Goal: Transaction & Acquisition: Book appointment/travel/reservation

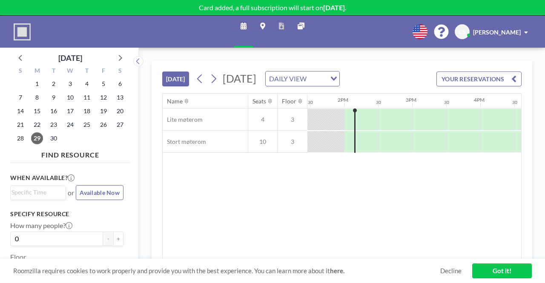
scroll to position [0, 919]
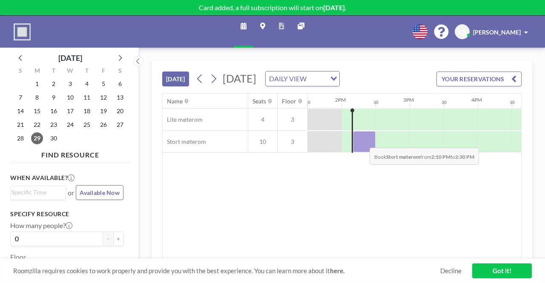
click at [363, 152] on div at bounding box center [364, 141] width 23 height 21
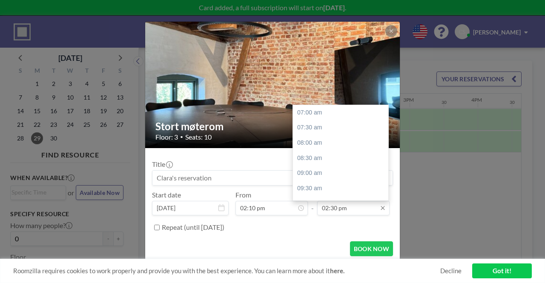
scroll to position [227, 0]
click at [354, 210] on input "02:30 pm" at bounding box center [353, 208] width 72 height 14
click at [318, 140] on div "03:30 pm" at bounding box center [343, 142] width 100 height 15
type input "03:30 pm"
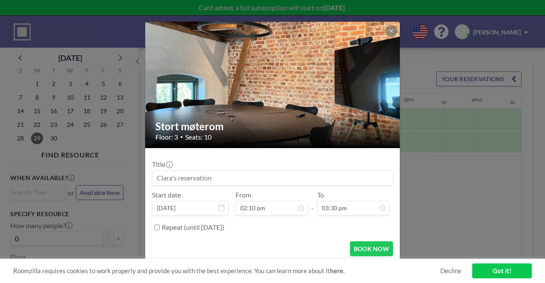
scroll to position [0, 0]
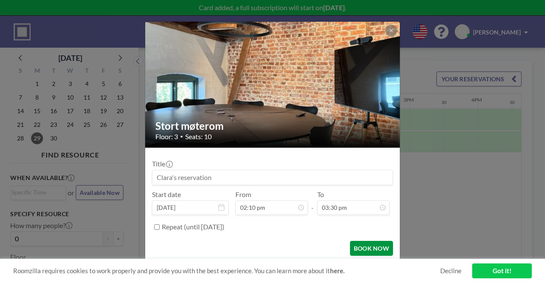
click at [374, 247] on button "BOOK NOW" at bounding box center [371, 248] width 43 height 15
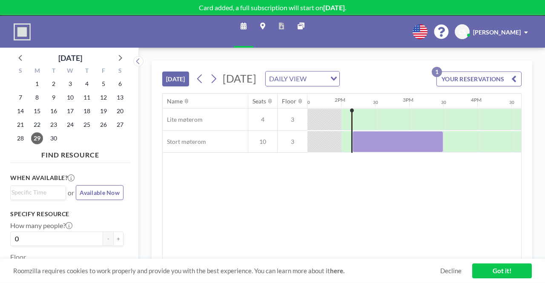
scroll to position [0, 921]
click at [216, 83] on icon at bounding box center [213, 78] width 5 height 9
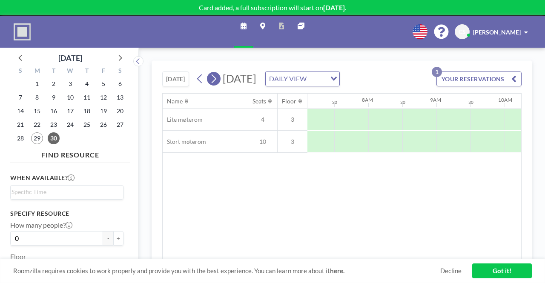
click at [216, 83] on icon at bounding box center [213, 78] width 5 height 9
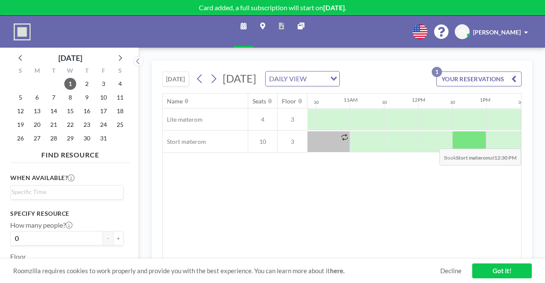
scroll to position [0, 707]
click at [488, 152] on div at bounding box center [502, 141] width 34 height 21
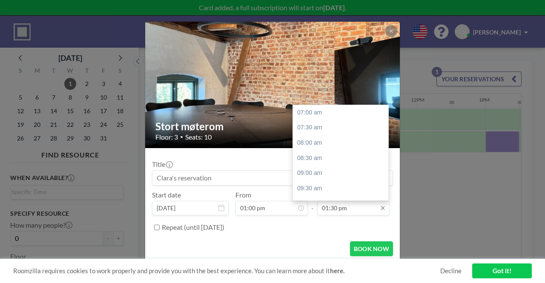
scroll to position [197, 0]
click at [360, 213] on input "01:30 pm" at bounding box center [353, 208] width 72 height 14
click at [314, 143] on div "02:30 pm" at bounding box center [343, 142] width 100 height 15
type input "02:30 pm"
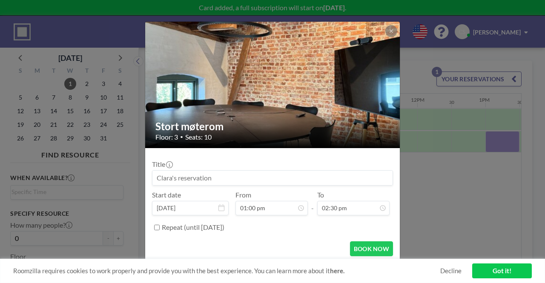
scroll to position [182, 0]
click at [355, 250] on button "BOOK NOW" at bounding box center [371, 248] width 43 height 15
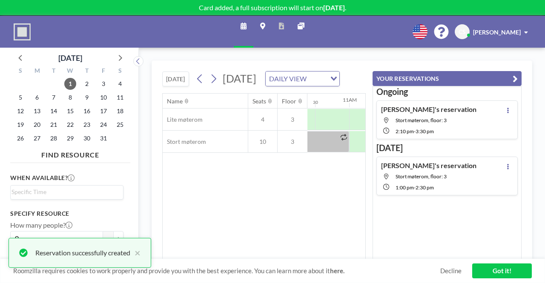
click at [348, 185] on div "Name Seats Floor 12AM 30 1AM 30 2AM 30 3AM 30 4AM 30 5AM 30 6AM 30 7AM 30 8AM 3…" at bounding box center [264, 177] width 203 height 166
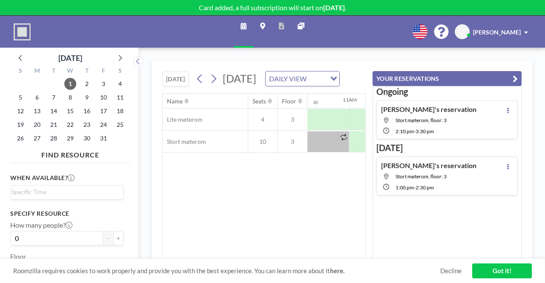
click at [330, 212] on div "Name Seats Floor 12AM 30 1AM 30 2AM 30 3AM 30 4AM 30 5AM 30 6AM 30 7AM 30 8AM 3…" at bounding box center [264, 177] width 203 height 166
click at [515, 79] on icon "button" at bounding box center [514, 79] width 5 height 10
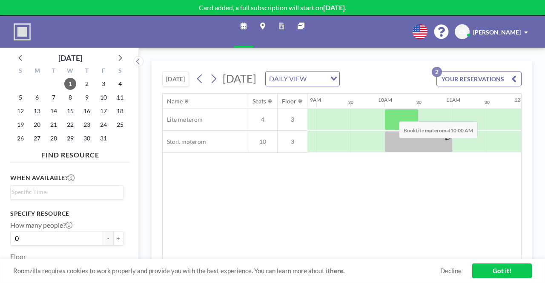
scroll to position [0, 604]
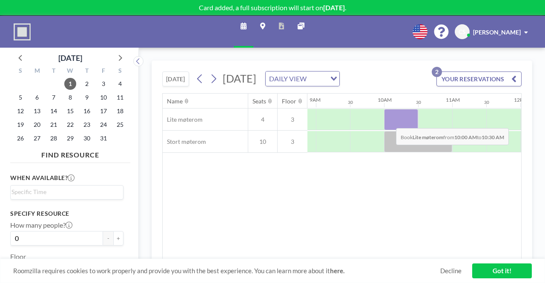
click at [389, 130] on div at bounding box center [401, 119] width 34 height 21
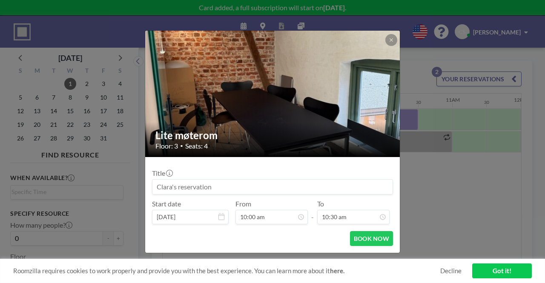
scroll to position [106, 0]
click at [361, 226] on form "Title Start date [DATE] From 10:00 am - To 10:30 am 07:00 am 07:30 am 08:00 am …" at bounding box center [272, 205] width 254 height 96
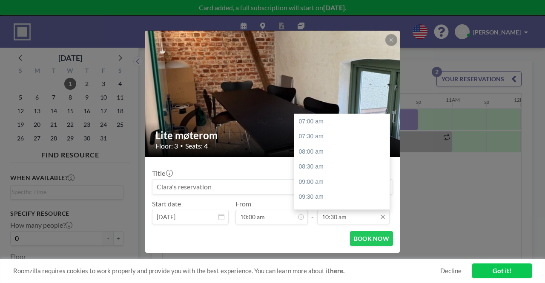
click at [354, 220] on input "10:30 am" at bounding box center [353, 217] width 72 height 14
click at [304, 141] on div "11:00 am" at bounding box center [344, 136] width 100 height 15
type input "11:00 am"
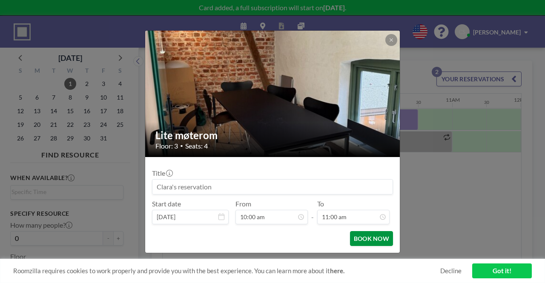
click at [364, 241] on button "BOOK NOW" at bounding box center [371, 238] width 43 height 15
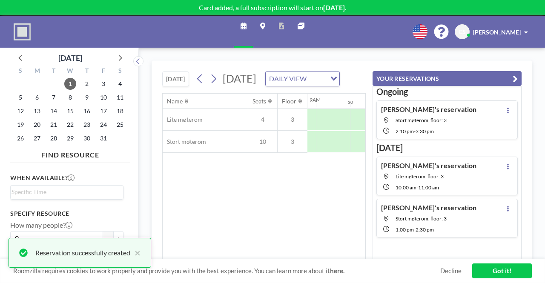
click at [317, 205] on div "Name Seats Floor 12AM 30 1AM 30 2AM 30 3AM 30 4AM 30 5AM 30 6AM 30 7AM 30 8AM 3…" at bounding box center [264, 177] width 203 height 166
